Goal: Task Accomplishment & Management: Manage account settings

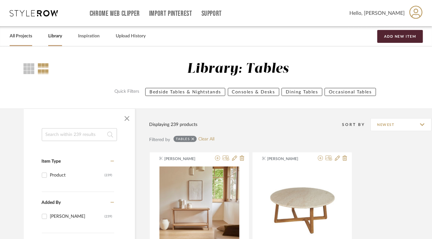
click at [21, 35] on link "All Projects" at bounding box center [21, 36] width 23 height 9
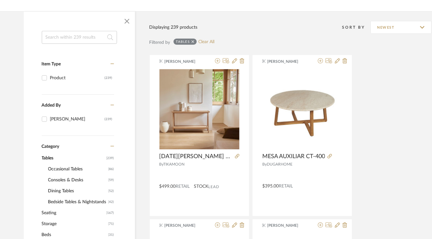
scroll to position [97, 0]
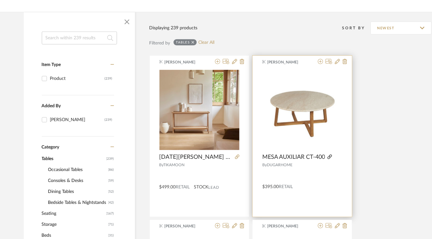
click at [330, 156] on icon at bounding box center [330, 156] width 5 height 5
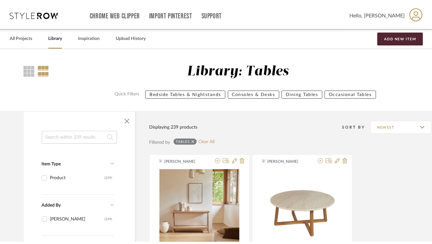
scroll to position [0, 0]
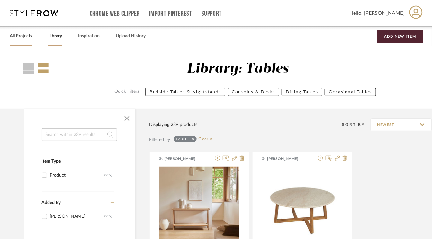
click at [23, 34] on link "All Projects" at bounding box center [21, 36] width 23 height 9
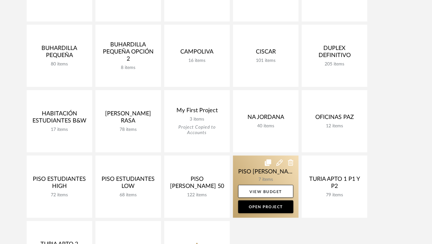
scroll to position [257, 0]
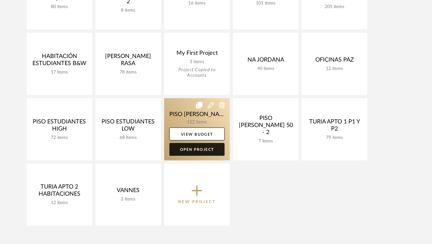
click at [198, 150] on link "Open Project" at bounding box center [197, 149] width 55 height 13
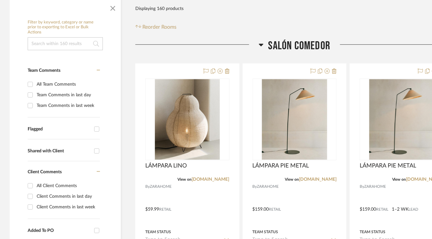
scroll to position [129, 31]
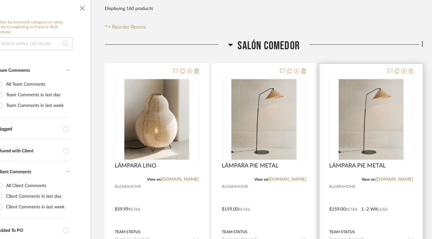
click at [411, 69] on icon at bounding box center [411, 71] width 5 height 5
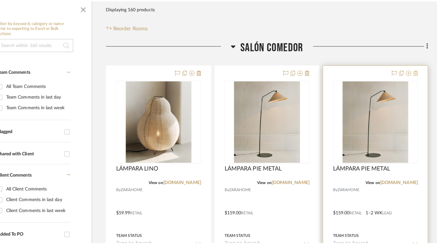
scroll to position [0, 0]
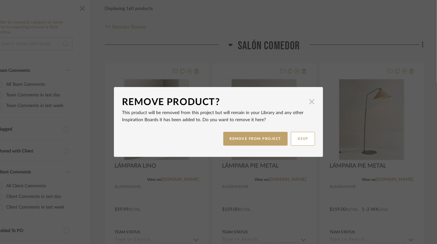
click at [311, 100] on span "button" at bounding box center [311, 101] width 13 height 13
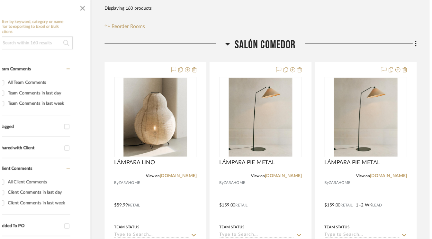
scroll to position [129, 31]
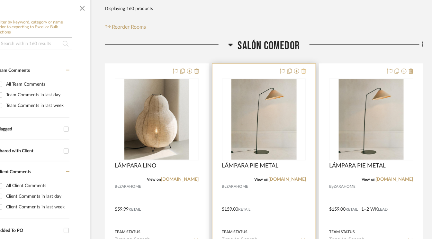
click at [305, 71] on icon at bounding box center [304, 71] width 5 height 5
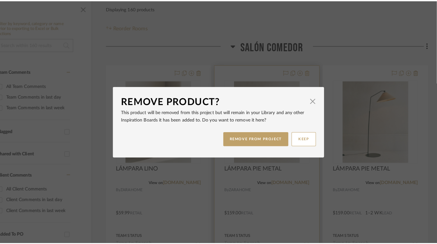
scroll to position [0, 0]
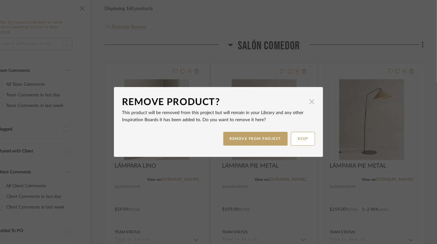
click at [310, 99] on span "button" at bounding box center [311, 101] width 13 height 13
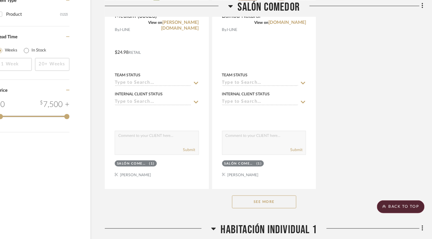
scroll to position [965, 31]
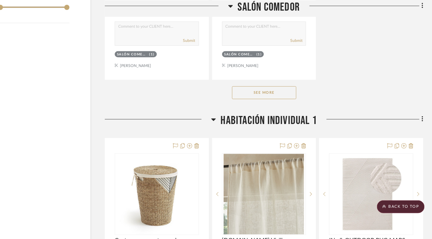
click at [280, 93] on button "See More" at bounding box center [264, 92] width 64 height 13
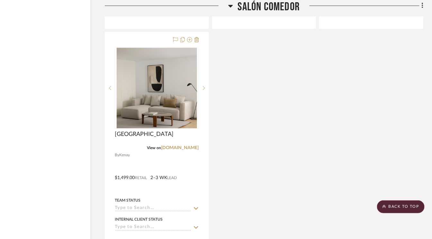
scroll to position [2156, 31]
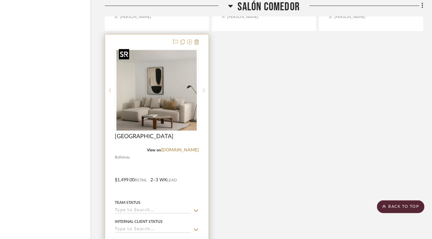
click at [177, 118] on img "0" at bounding box center [157, 90] width 80 height 80
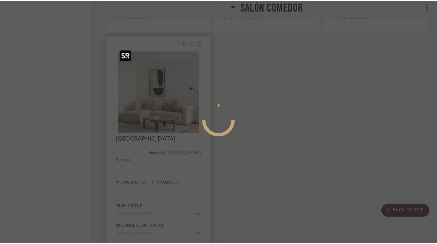
scroll to position [0, 0]
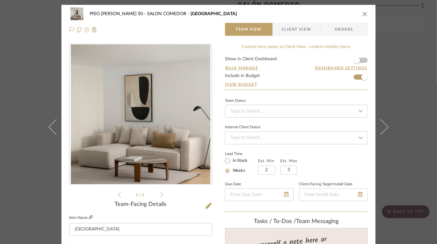
click at [89, 215] on icon at bounding box center [91, 217] width 4 height 4
click at [363, 14] on icon "close" at bounding box center [364, 13] width 5 height 5
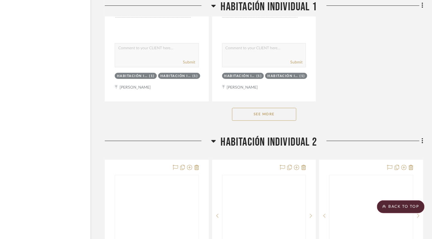
scroll to position [3282, 31]
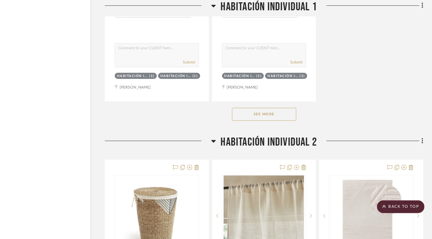
click at [280, 108] on button "See More" at bounding box center [264, 114] width 64 height 13
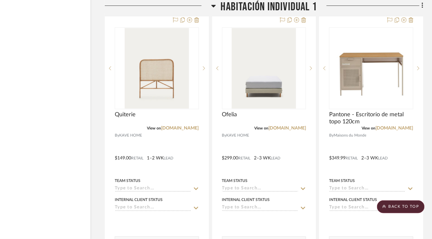
scroll to position [3957, 31]
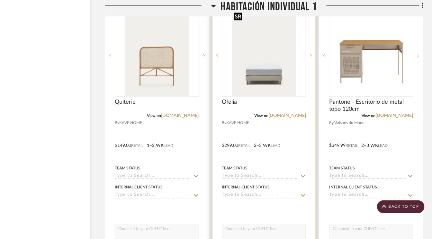
click at [267, 76] on img "0" at bounding box center [264, 55] width 64 height 80
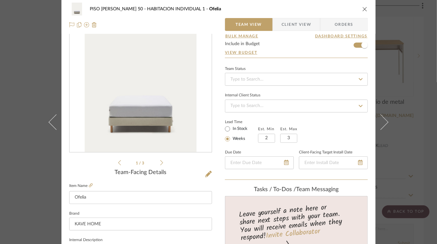
scroll to position [32, 0]
click at [90, 183] on icon at bounding box center [91, 185] width 4 height 4
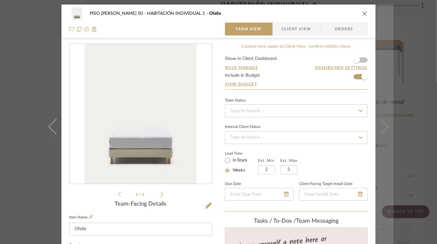
scroll to position [0, 0]
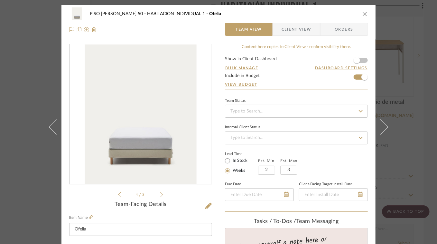
click at [363, 13] on icon "close" at bounding box center [364, 13] width 5 height 5
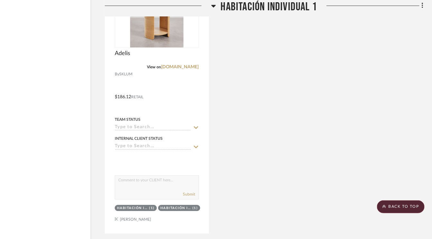
scroll to position [4472, 31]
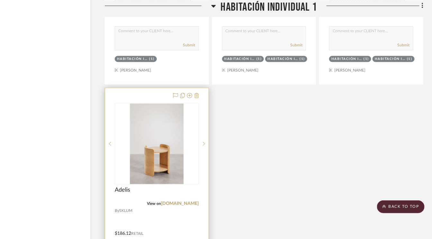
click at [198, 93] on icon at bounding box center [197, 95] width 5 height 5
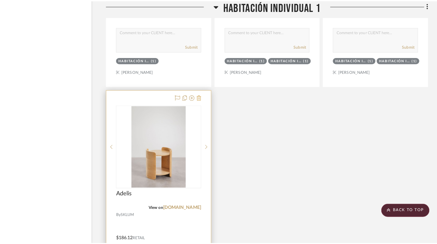
scroll to position [0, 0]
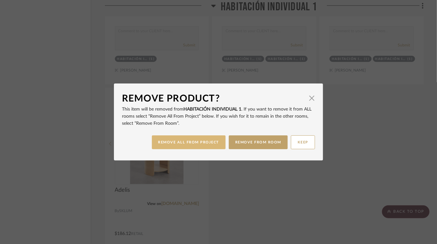
click at [200, 142] on button "REMOVE ALL FROM PROJECT" at bounding box center [189, 142] width 74 height 14
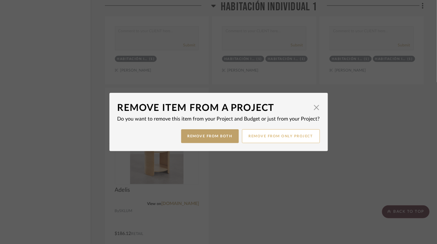
click at [270, 134] on button "Remove from only Project" at bounding box center [281, 136] width 78 height 14
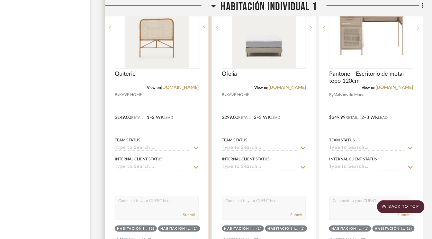
scroll to position [3990, 31]
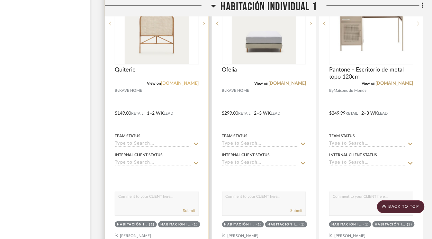
click at [169, 81] on link "[DOMAIN_NAME]" at bounding box center [181, 83] width 38 height 5
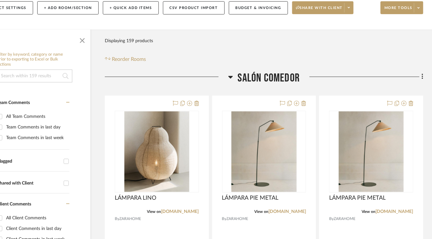
scroll to position [0, 31]
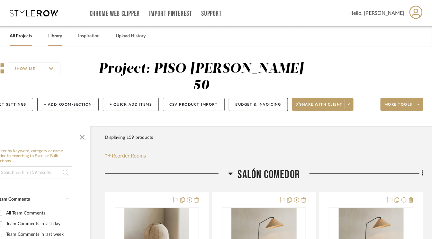
click at [56, 36] on link "Library" at bounding box center [55, 36] width 14 height 9
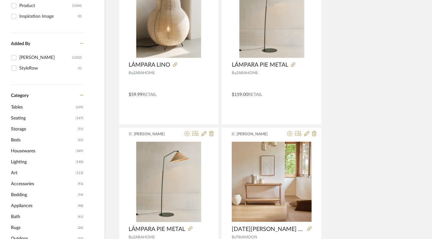
scroll to position [161, 31]
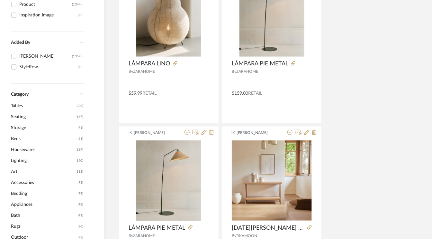
click at [25, 117] on span "Seating" at bounding box center [42, 116] width 63 height 11
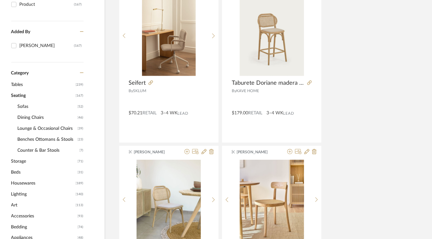
click at [27, 106] on span "Sofas" at bounding box center [47, 106] width 59 height 11
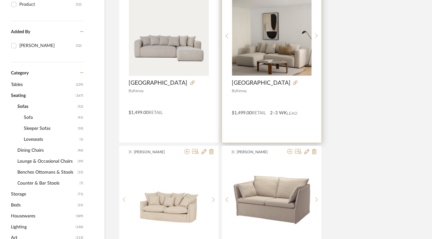
scroll to position [235, 31]
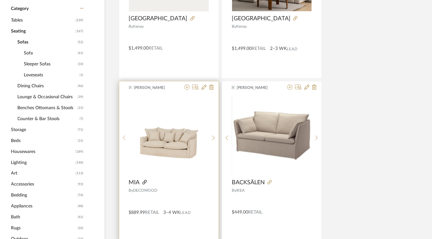
click at [143, 180] on icon at bounding box center [145, 182] width 5 height 5
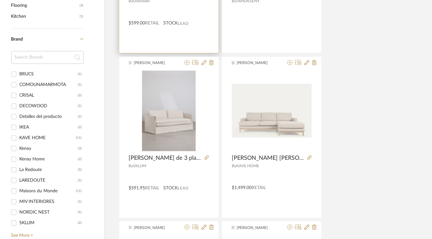
scroll to position [589, 31]
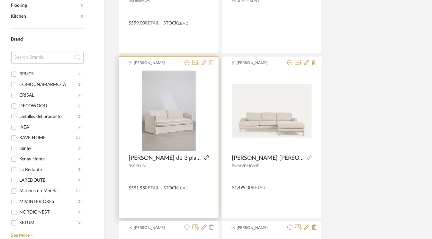
click at [206, 156] on icon at bounding box center [207, 157] width 5 height 5
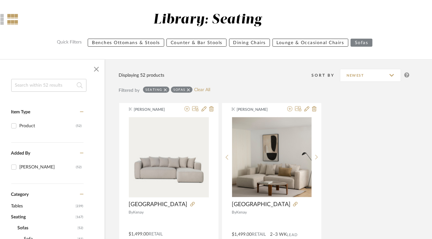
scroll to position [0, 31]
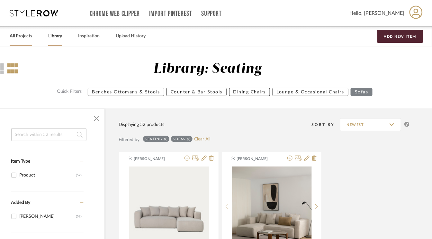
click at [15, 34] on link "All Projects" at bounding box center [21, 36] width 23 height 9
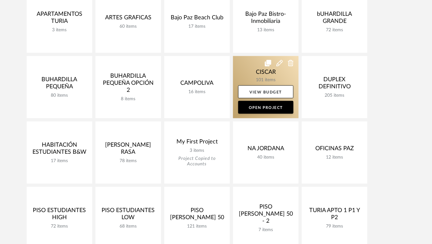
scroll to position [193, 0]
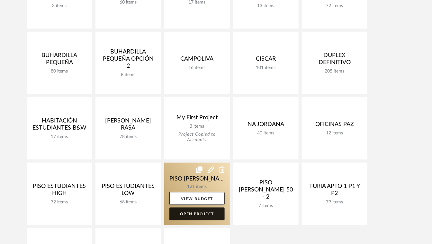
click at [194, 214] on link "Open Project" at bounding box center [197, 213] width 55 height 13
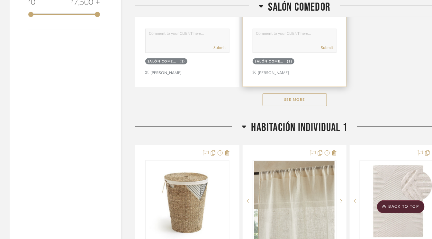
scroll to position [901, 0]
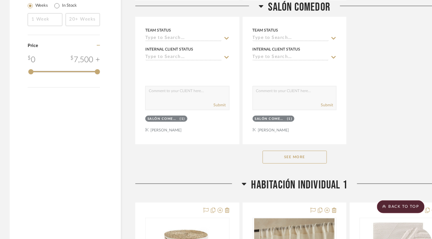
click at [303, 154] on button "See More" at bounding box center [295, 157] width 64 height 13
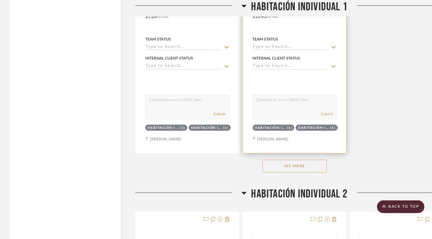
scroll to position [3282, 0]
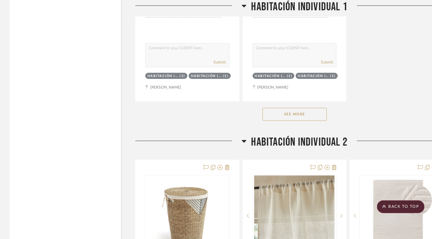
click at [295, 109] on button "See More" at bounding box center [295, 114] width 64 height 13
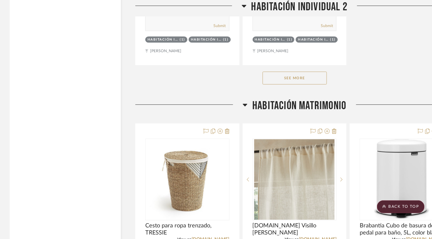
scroll to position [5373, 0]
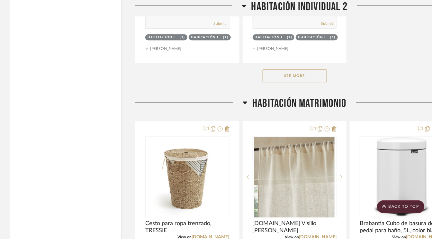
click at [307, 69] on button "See More" at bounding box center [295, 75] width 64 height 13
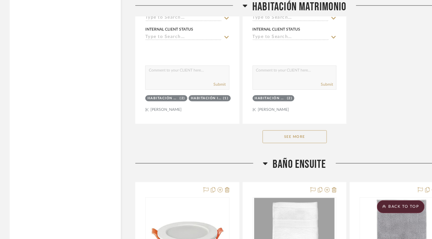
scroll to position [7657, 0]
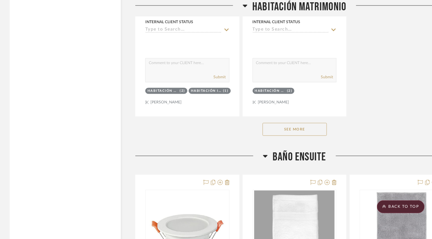
click at [310, 123] on button "See More" at bounding box center [295, 129] width 64 height 13
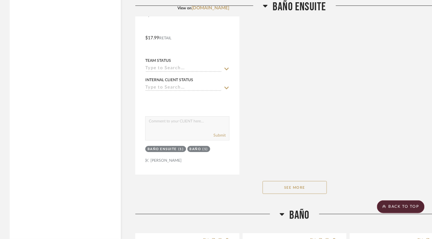
scroll to position [9652, 0]
click at [292, 181] on button "See More" at bounding box center [295, 187] width 64 height 13
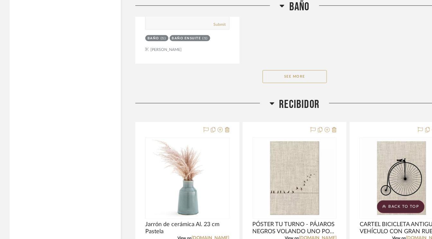
scroll to position [10682, 0]
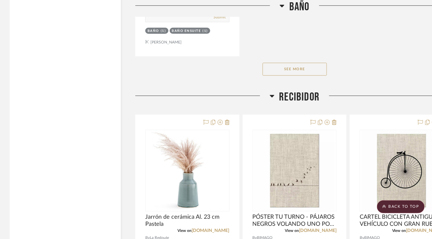
click at [311, 63] on button "See More" at bounding box center [295, 69] width 64 height 13
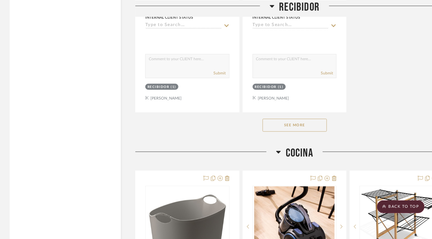
scroll to position [11550, 0]
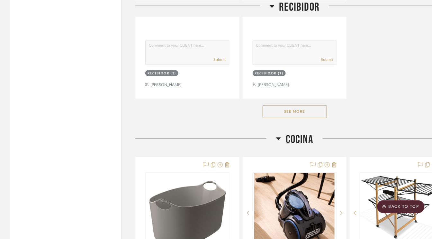
click at [313, 105] on button "See More" at bounding box center [295, 111] width 64 height 13
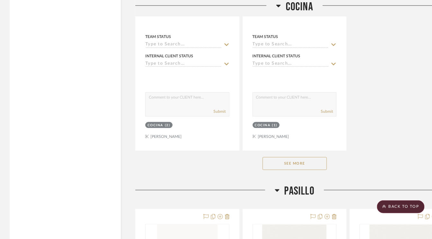
scroll to position [12484, 0]
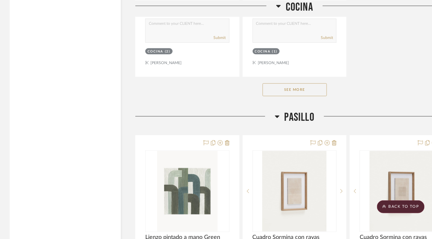
click at [318, 83] on button "See More" at bounding box center [295, 89] width 64 height 13
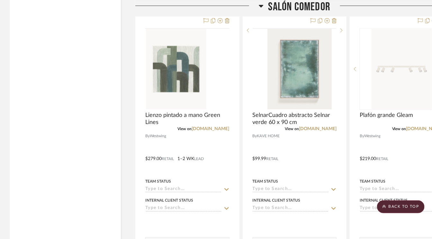
scroll to position [1319, 0]
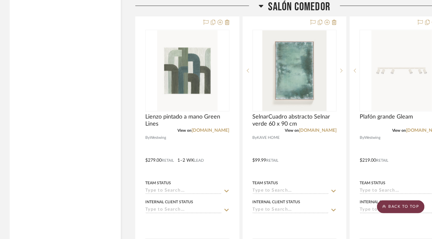
click at [405, 205] on scroll-to-top-button "BACK TO TOP" at bounding box center [401, 206] width 48 height 13
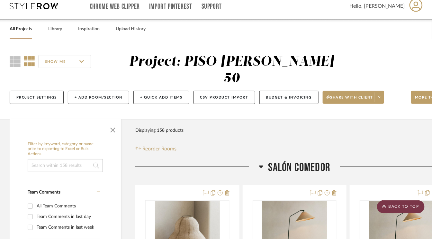
scroll to position [0, 0]
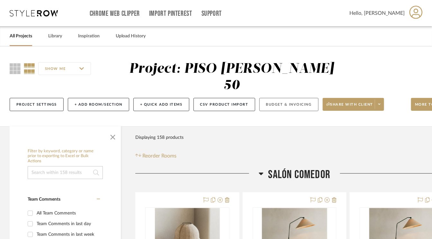
click at [292, 105] on button "Budget & Invoicing" at bounding box center [289, 104] width 59 height 13
